Goal: Task Accomplishment & Management: Manage account settings

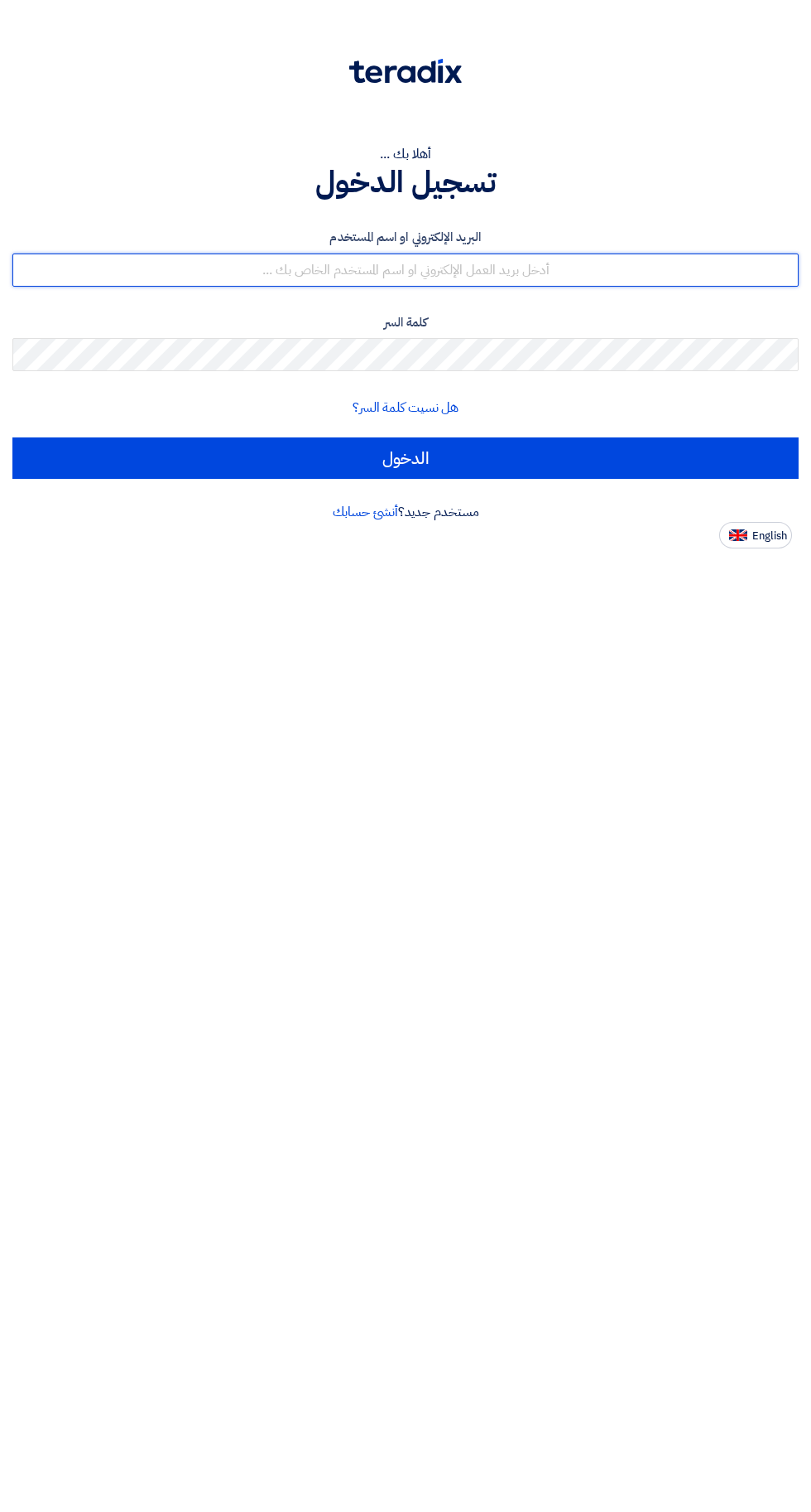
click at [203, 271] on input "text" at bounding box center [406, 270] width 786 height 33
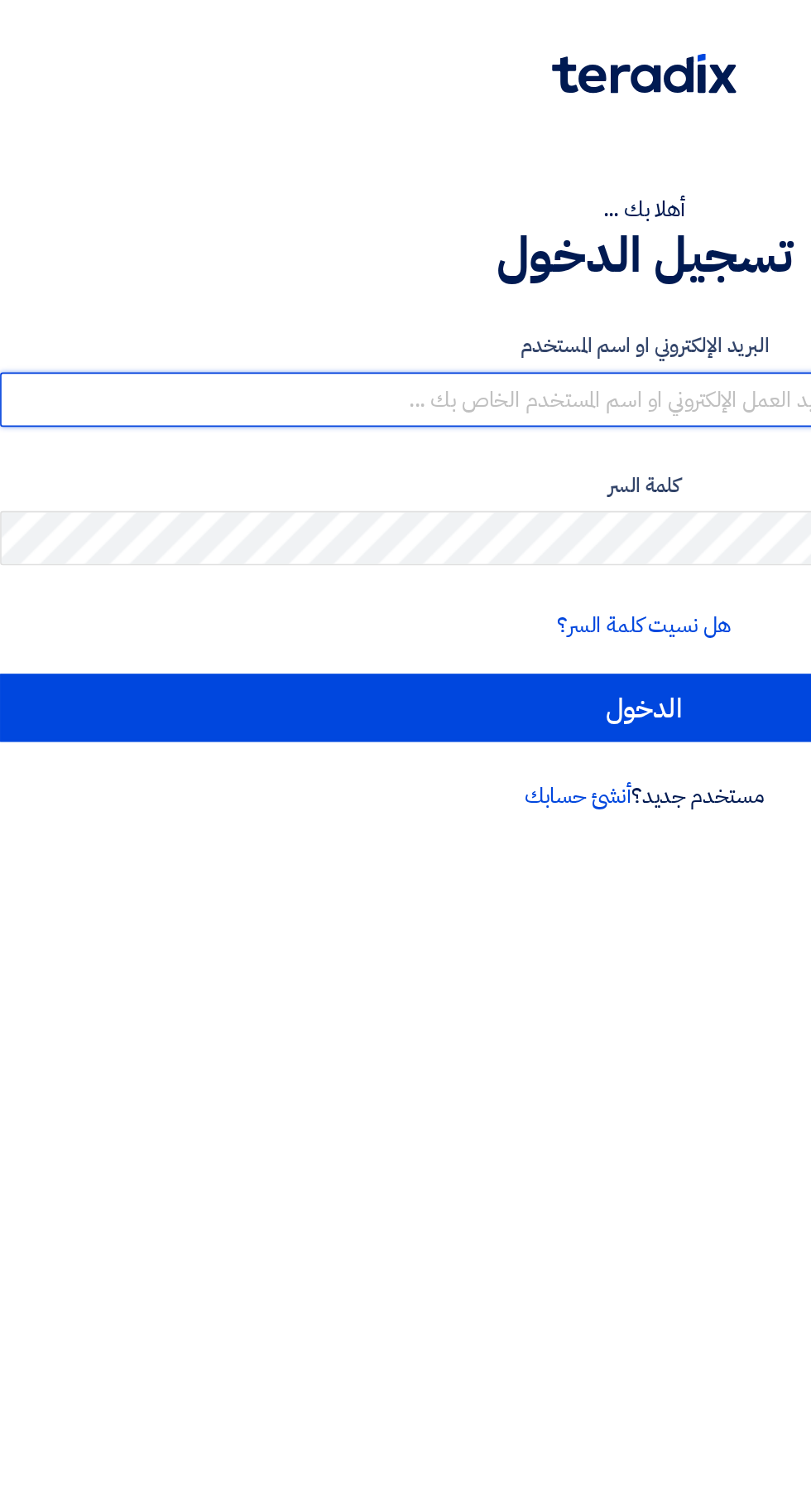
type input "request@shayeaa.com"
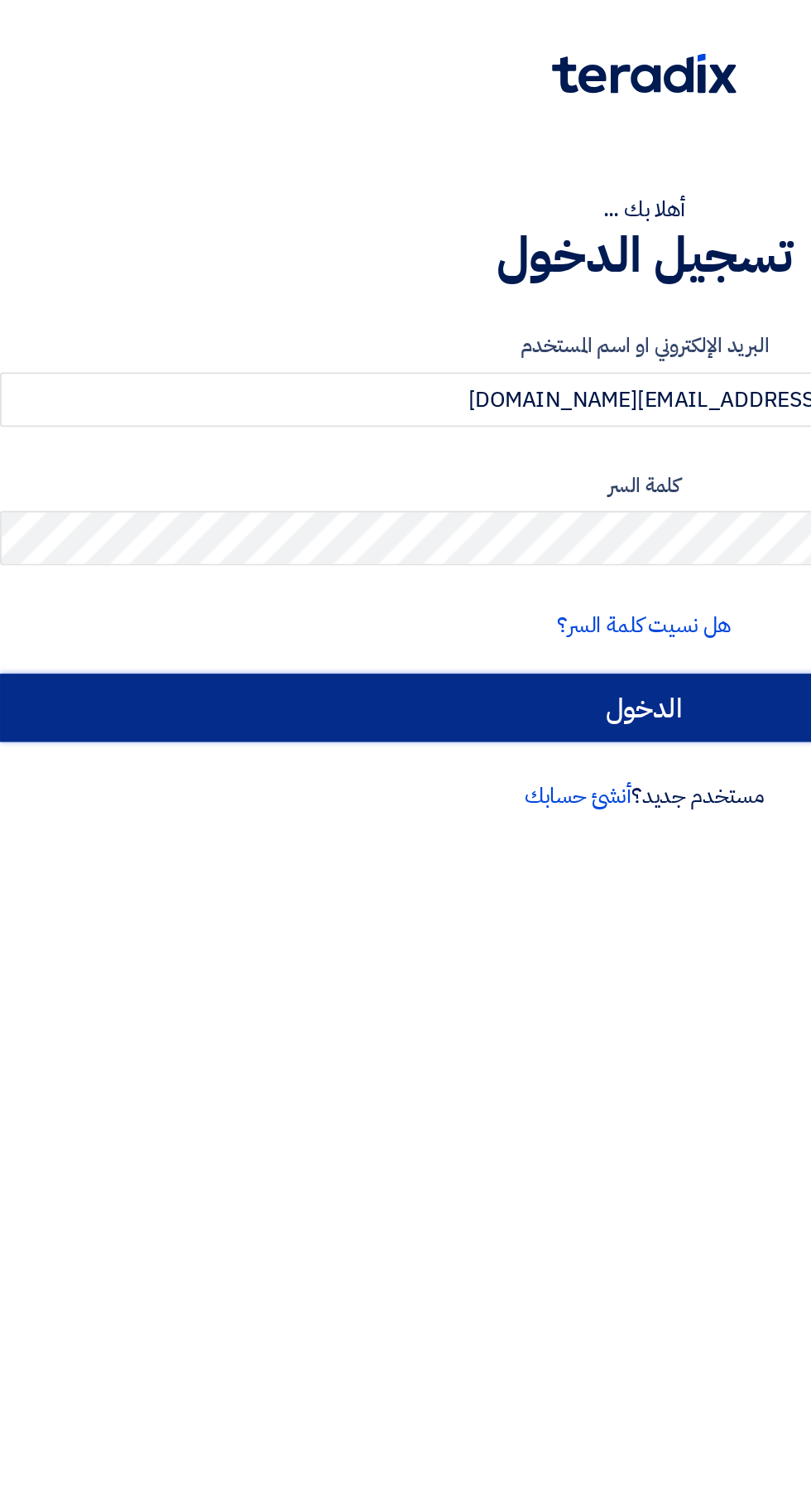
click at [432, 471] on input "الدخول" at bounding box center [406, 458] width 786 height 42
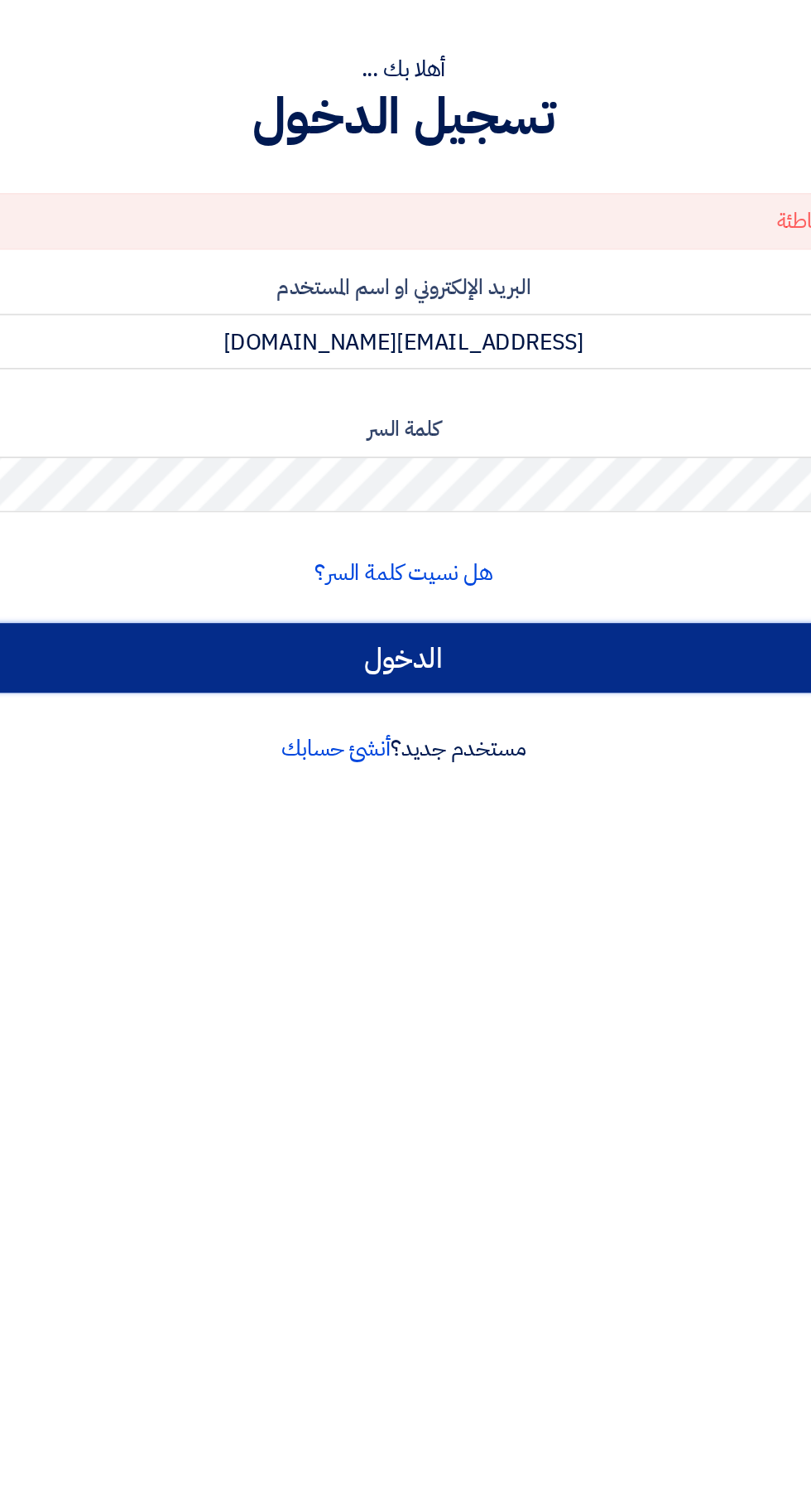
click at [558, 502] on input "الدخول" at bounding box center [406, 505] width 786 height 42
click at [257, 501] on input "الدخول" at bounding box center [406, 505] width 786 height 42
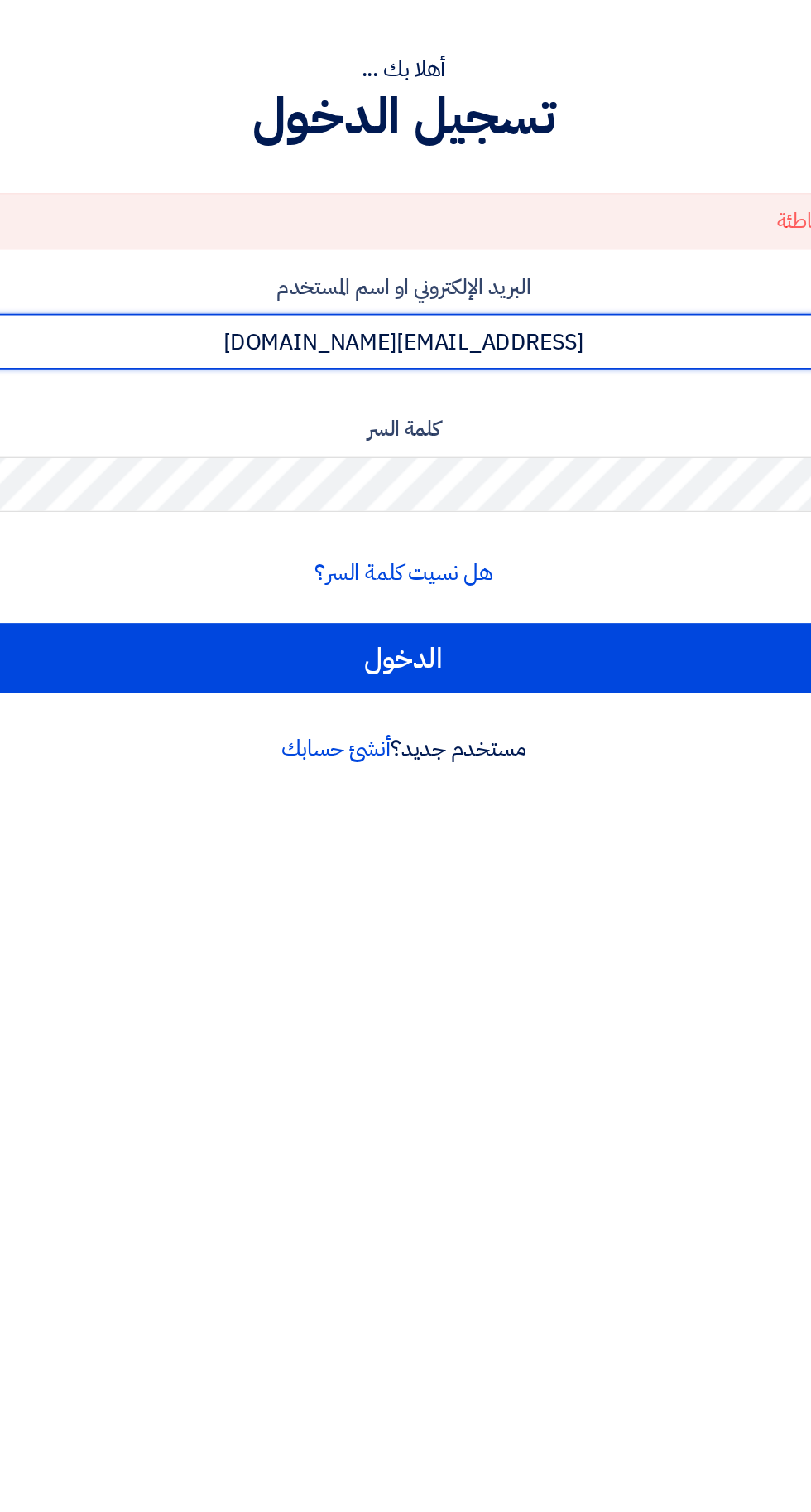
click at [516, 317] on input "request@shayeaa.com" at bounding box center [406, 316] width 786 height 33
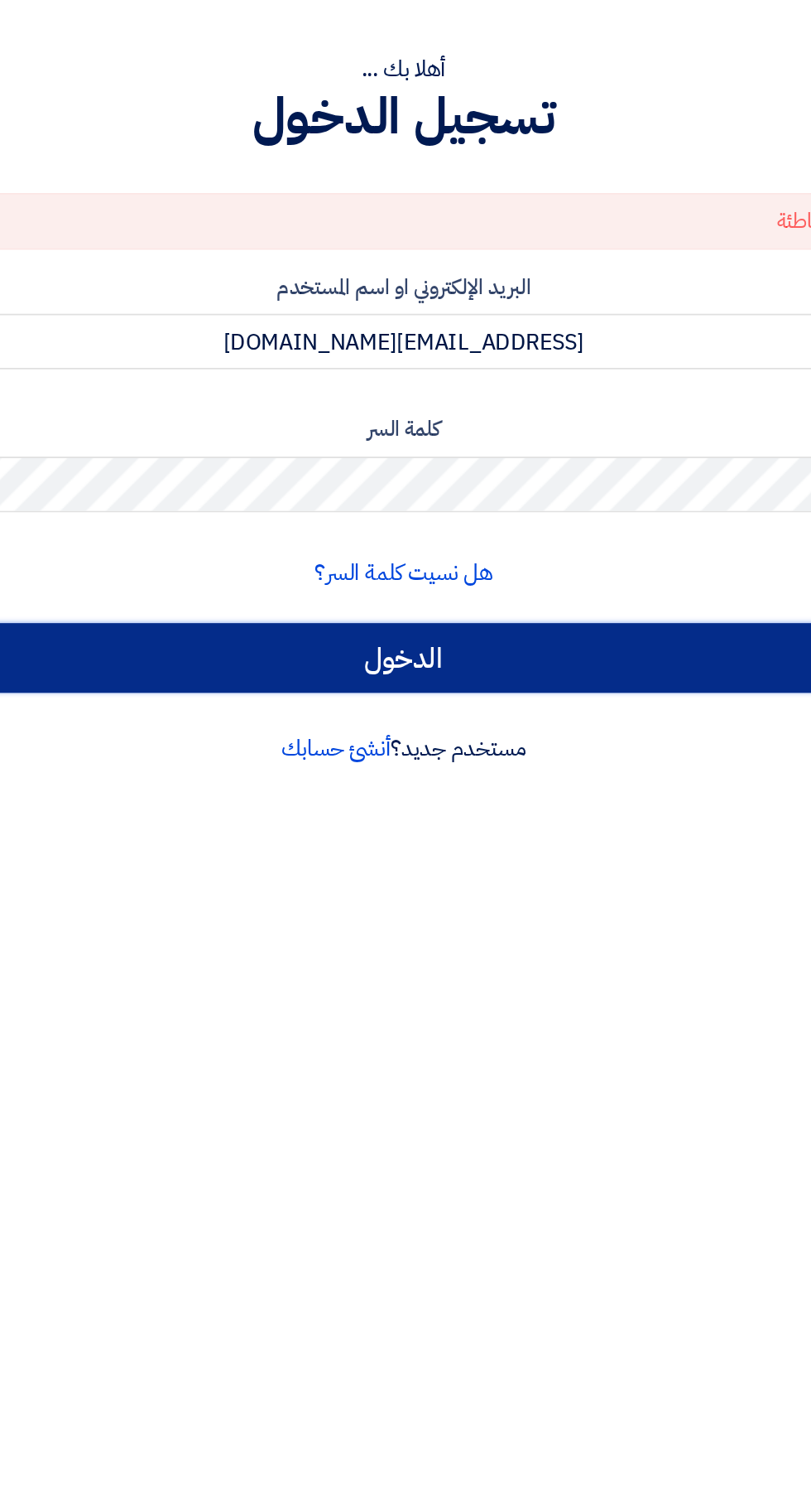
click at [528, 519] on input "الدخول" at bounding box center [406, 505] width 786 height 42
